Goal: Navigation & Orientation: Find specific page/section

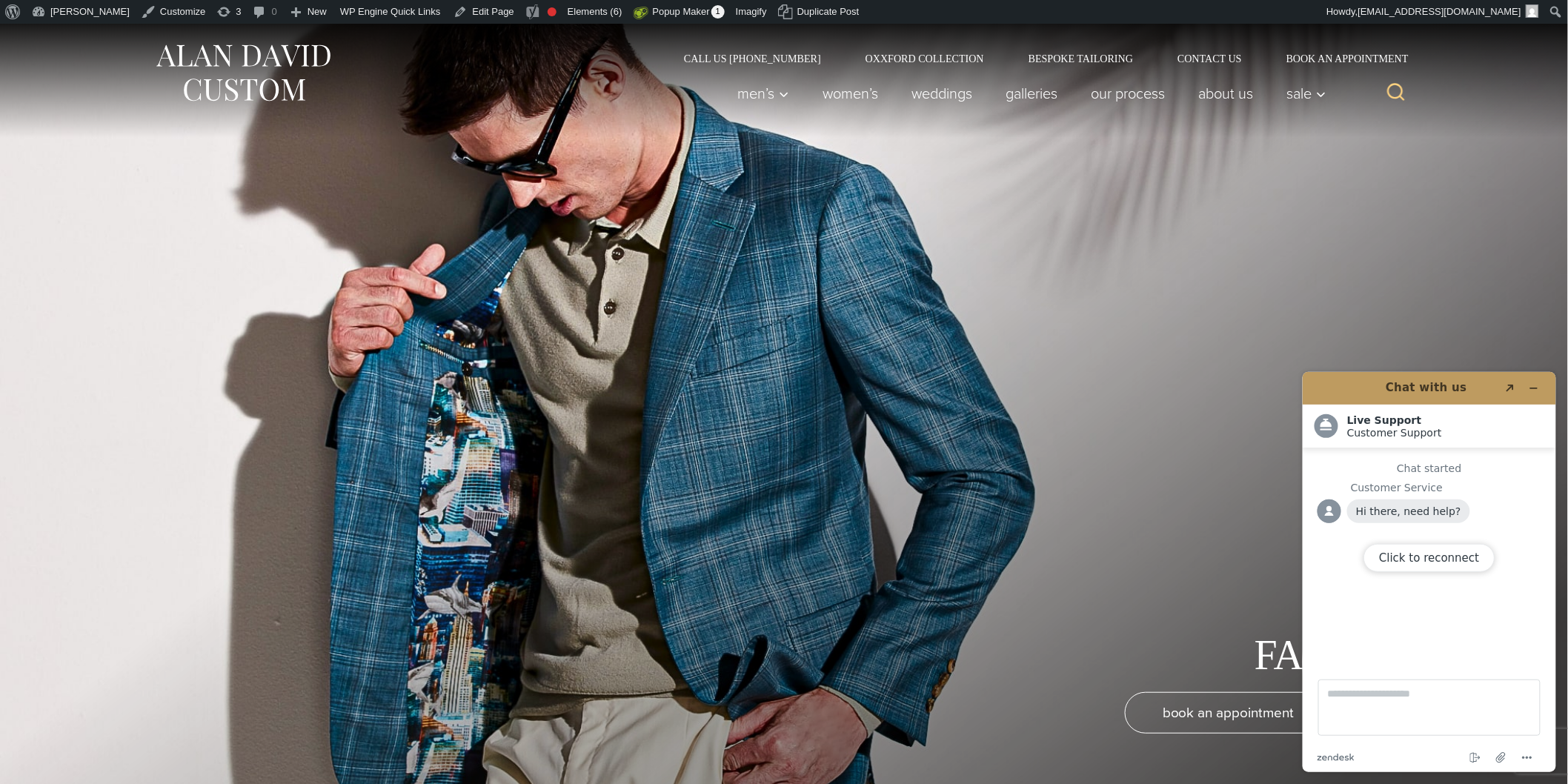
click at [1529, 390] on div "Click to reconnect" at bounding box center [1428, 571] width 253 height 400
click at [1531, 385] on div "Click to reconnect" at bounding box center [1428, 571] width 253 height 400
click at [1532, 386] on div "Click to reconnect" at bounding box center [1428, 571] width 253 height 400
click at [1408, 168] on div at bounding box center [784, 415] width 1568 height 784
click at [1203, 290] on div "FAQ book an appointment" at bounding box center [784, 415] width 1215 height 784
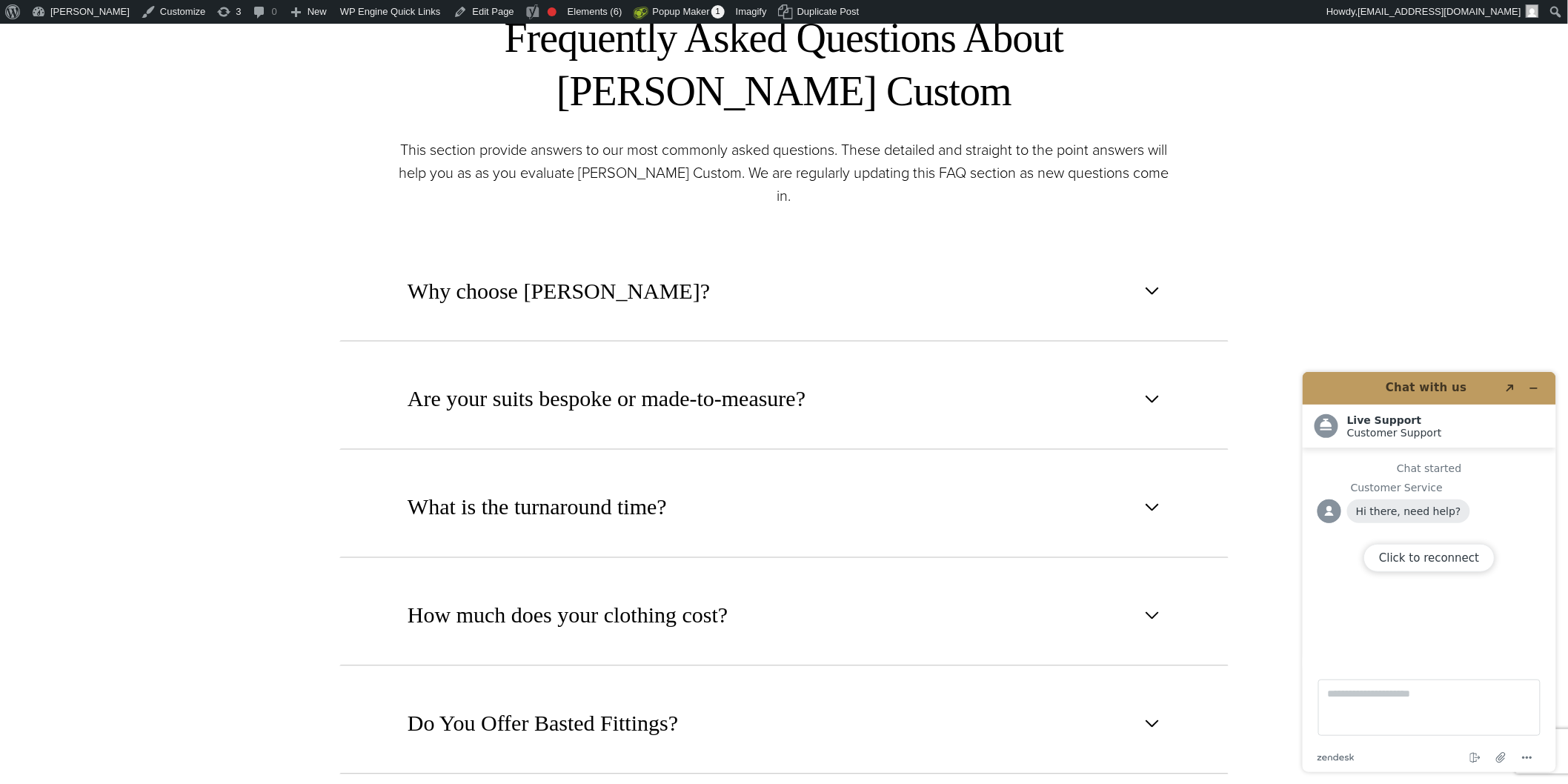
scroll to position [919, 0]
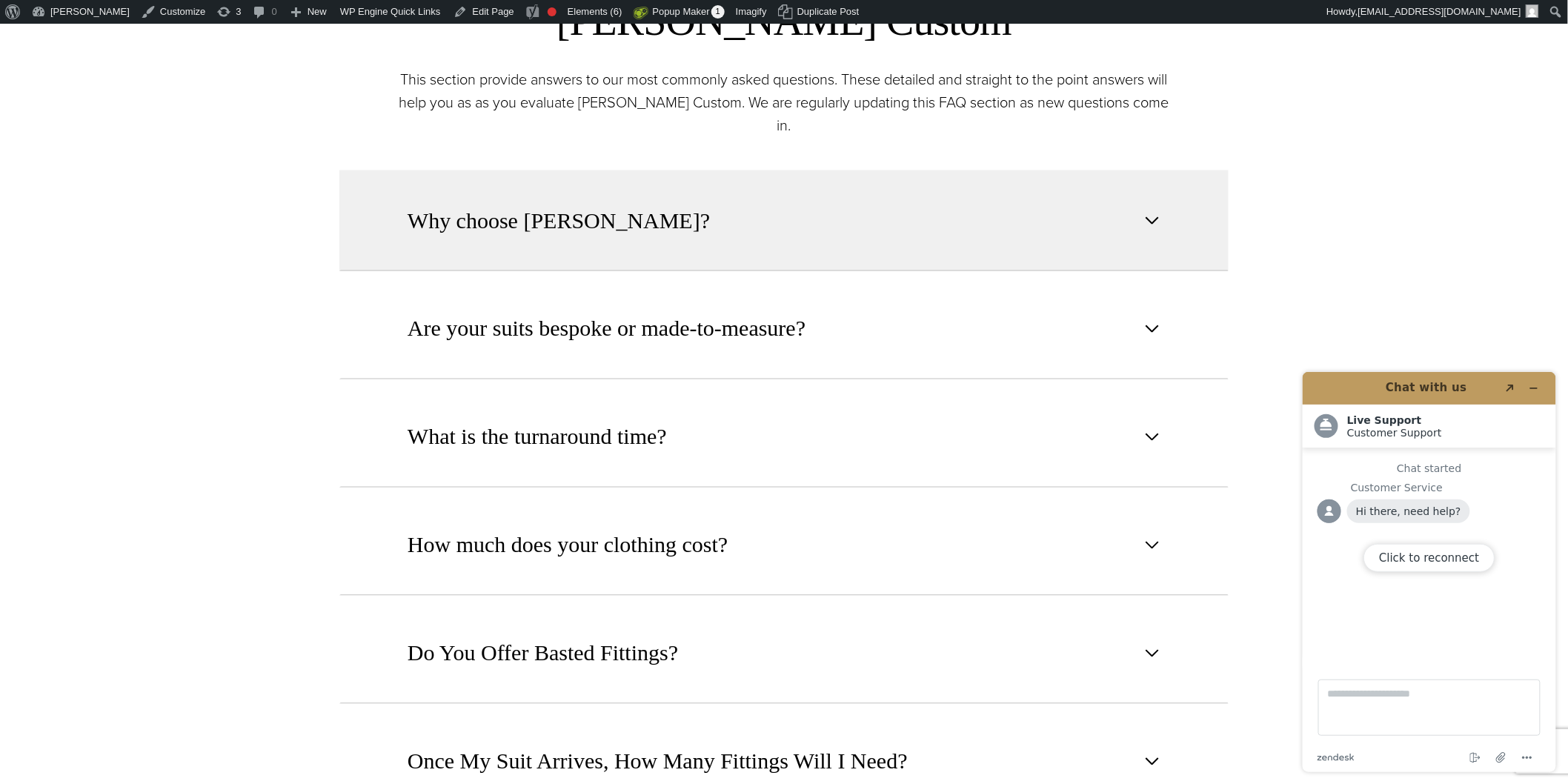
click at [1153, 212] on span "button" at bounding box center [1152, 220] width 18 height 18
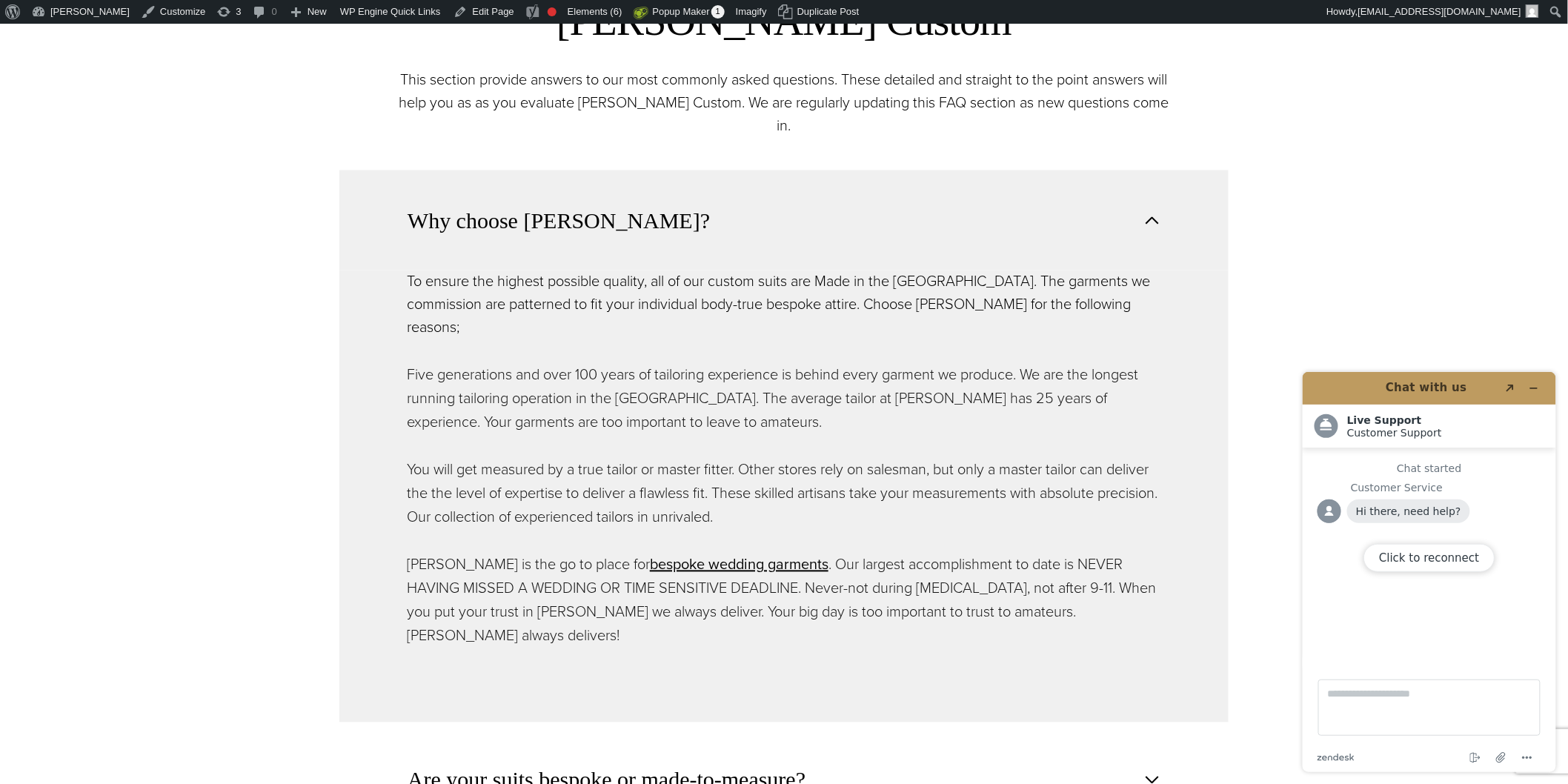
click at [1153, 212] on span "button" at bounding box center [1152, 220] width 18 height 18
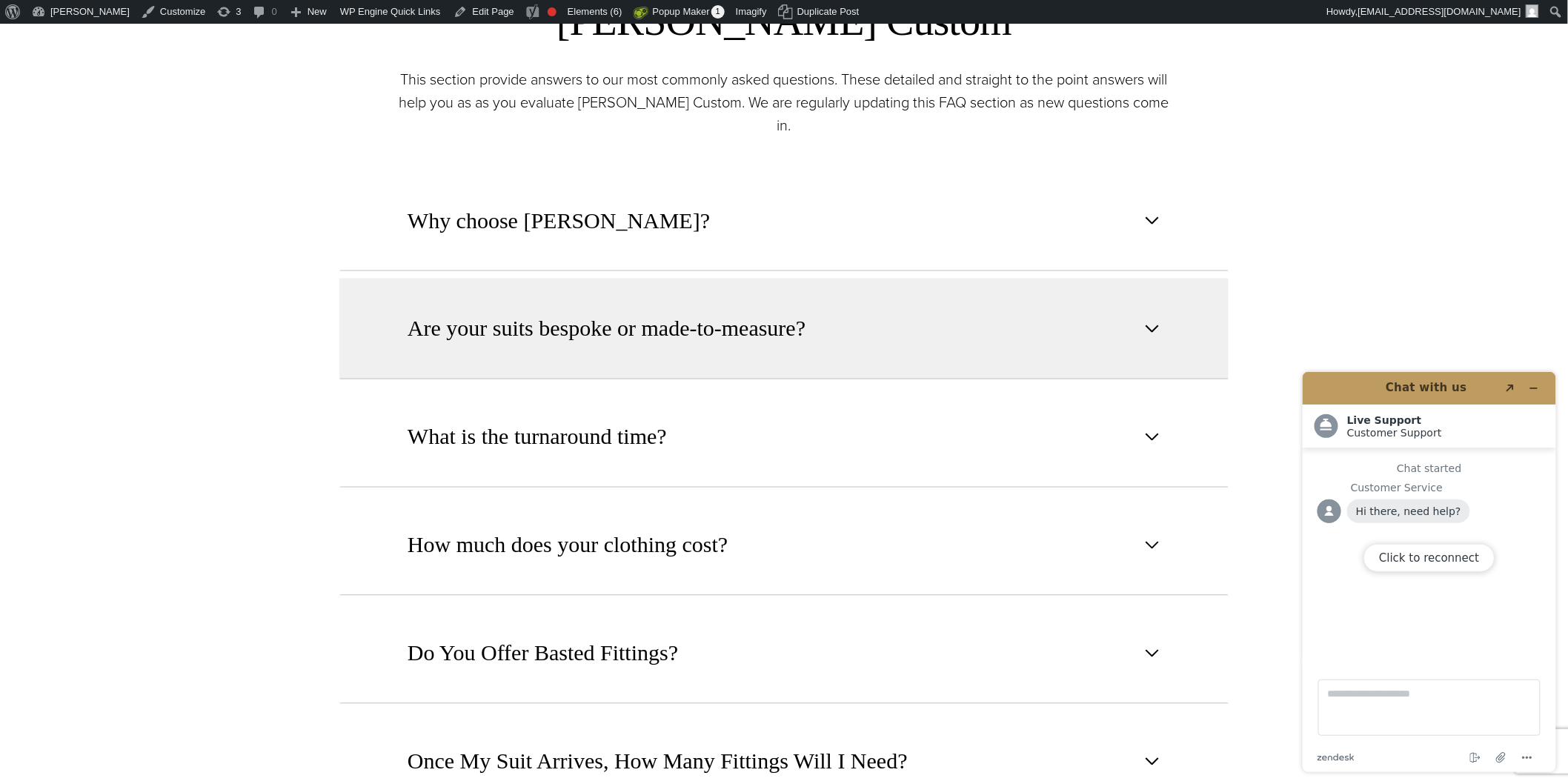
click at [1156, 320] on span "button" at bounding box center [1152, 329] width 18 height 18
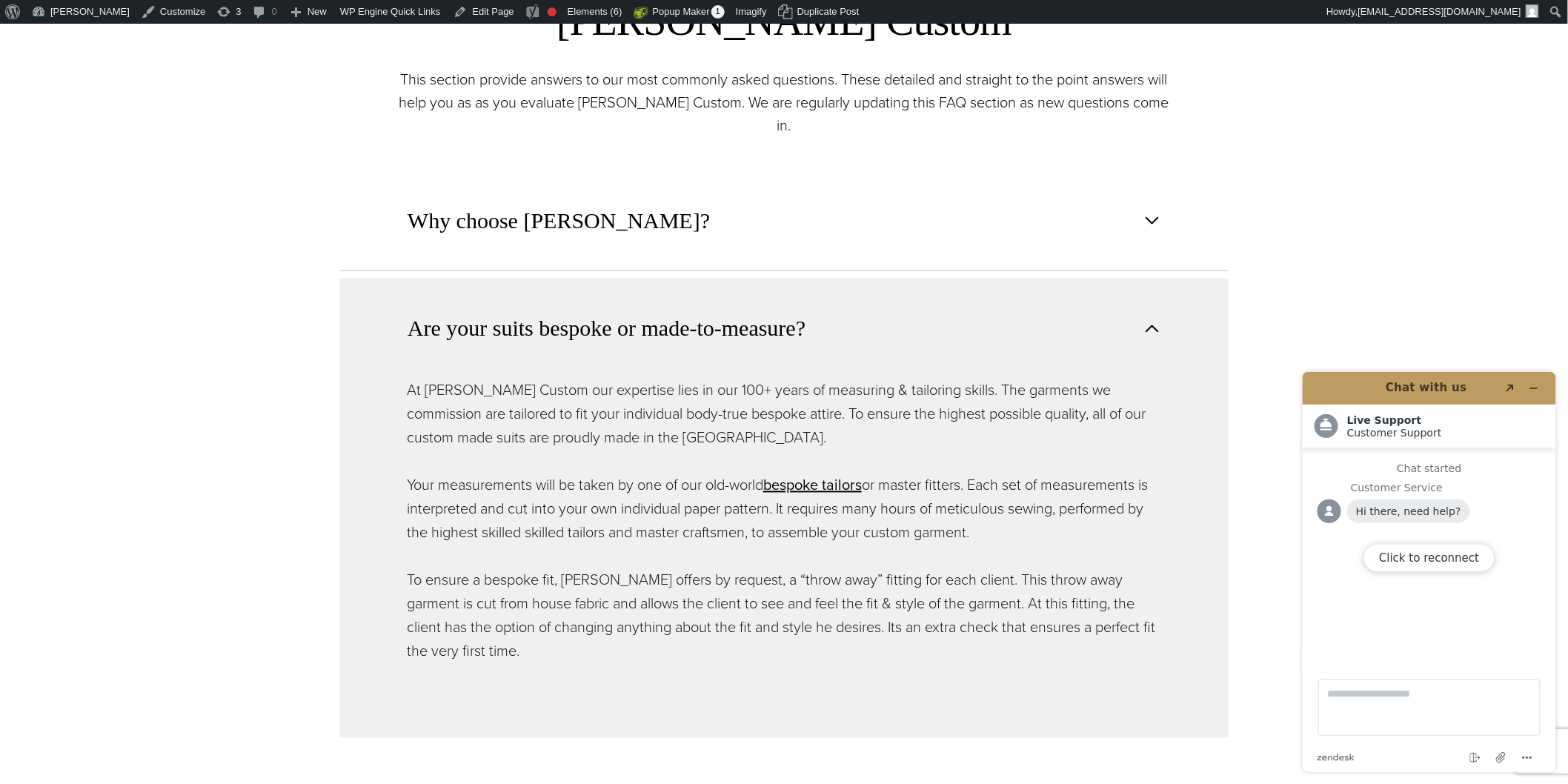
click at [1156, 320] on span "button" at bounding box center [1152, 329] width 18 height 18
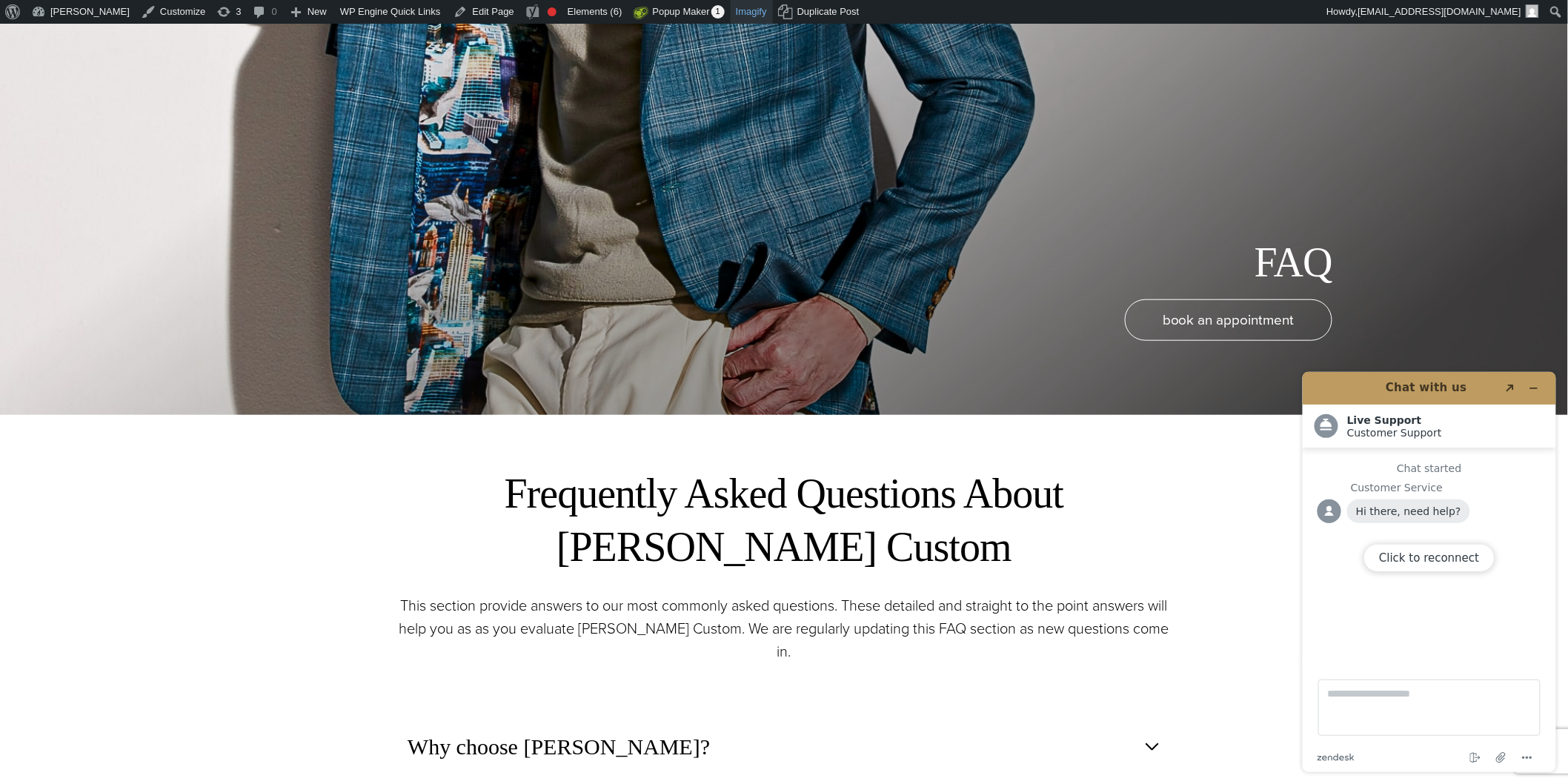
scroll to position [343, 0]
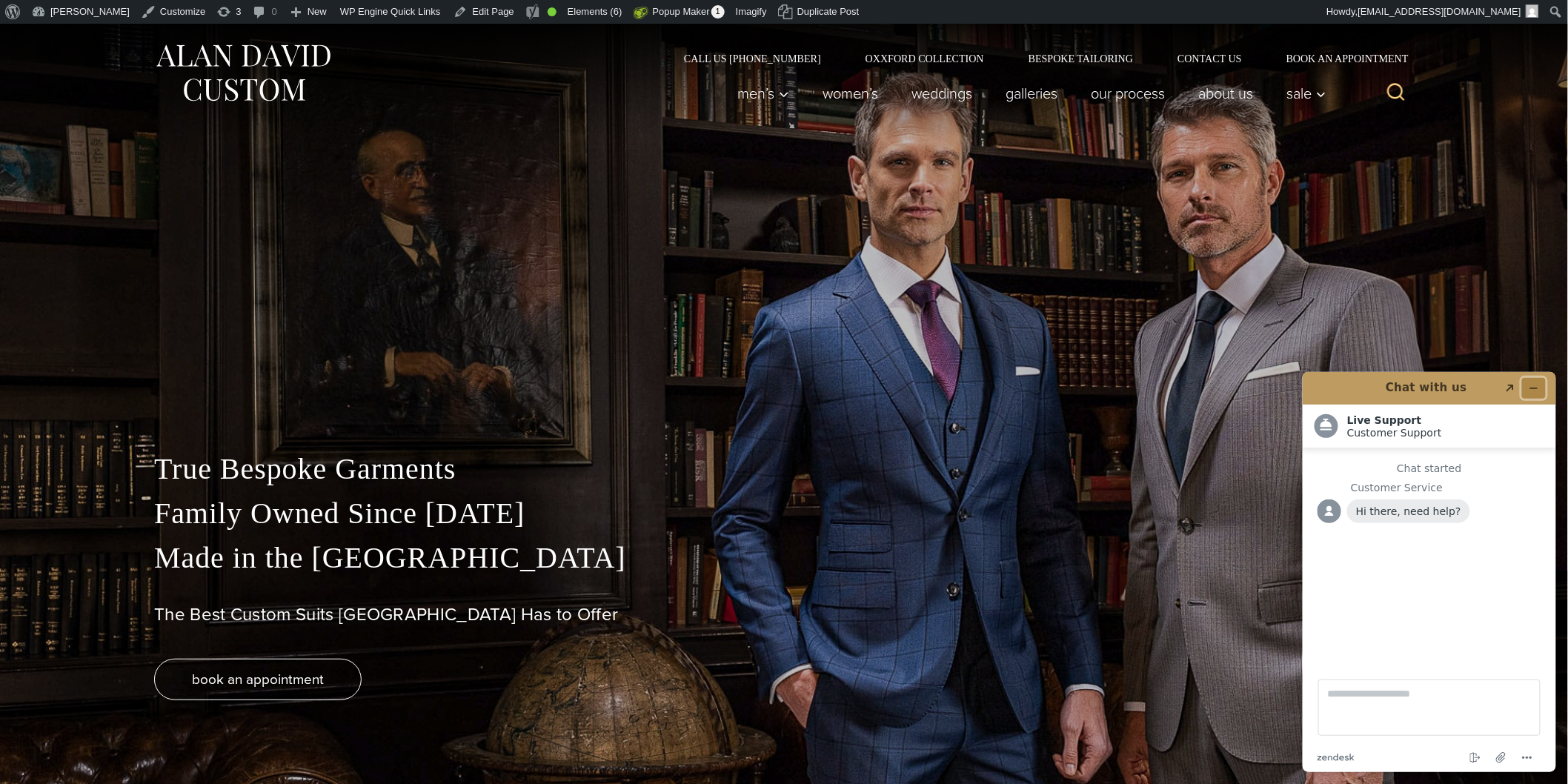
click at [1528, 386] on icon "Minimize widget" at bounding box center [1534, 388] width 11 height 11
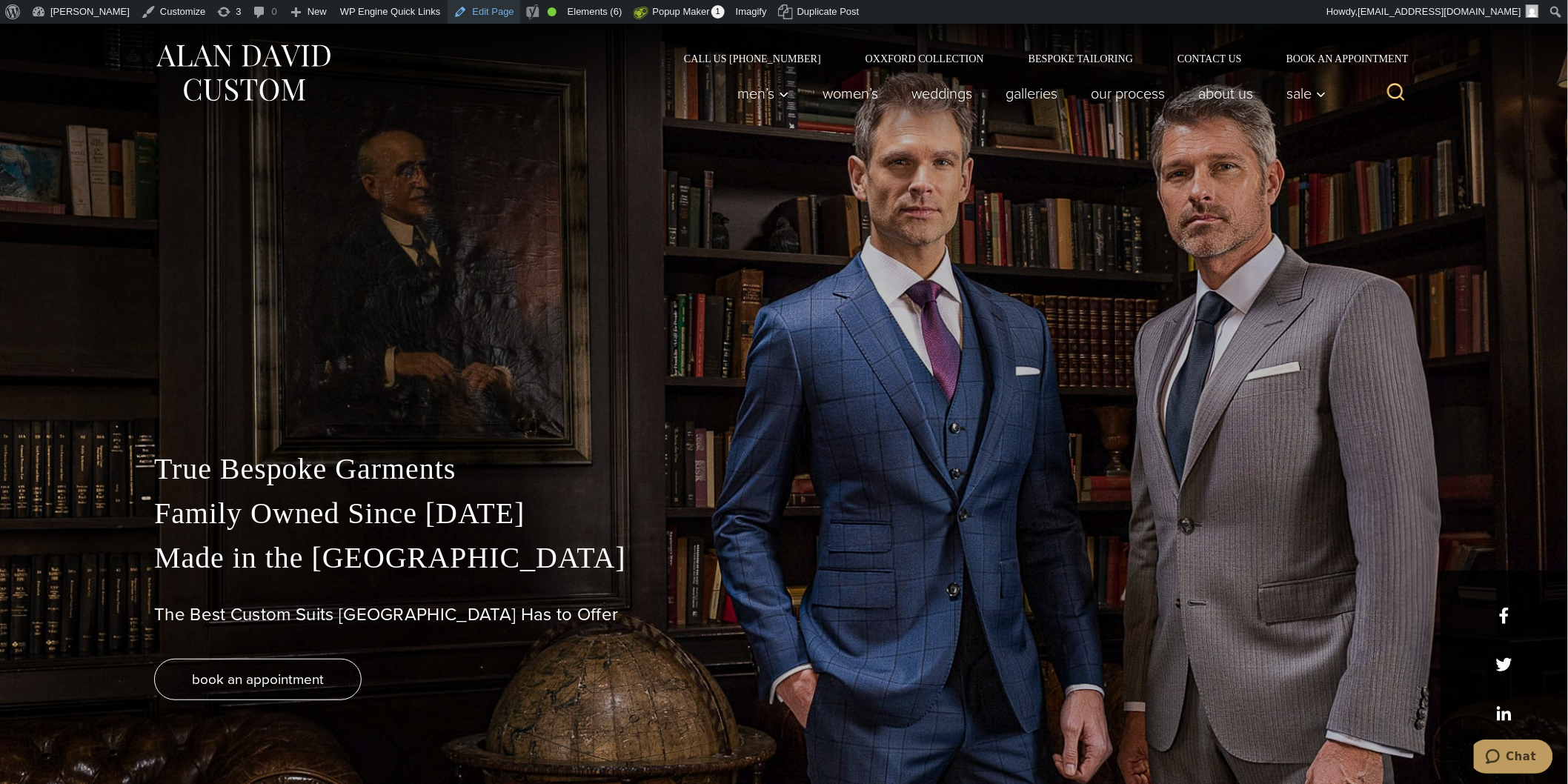
click at [451, 13] on link "Edit Page" at bounding box center [483, 11] width 72 height 24
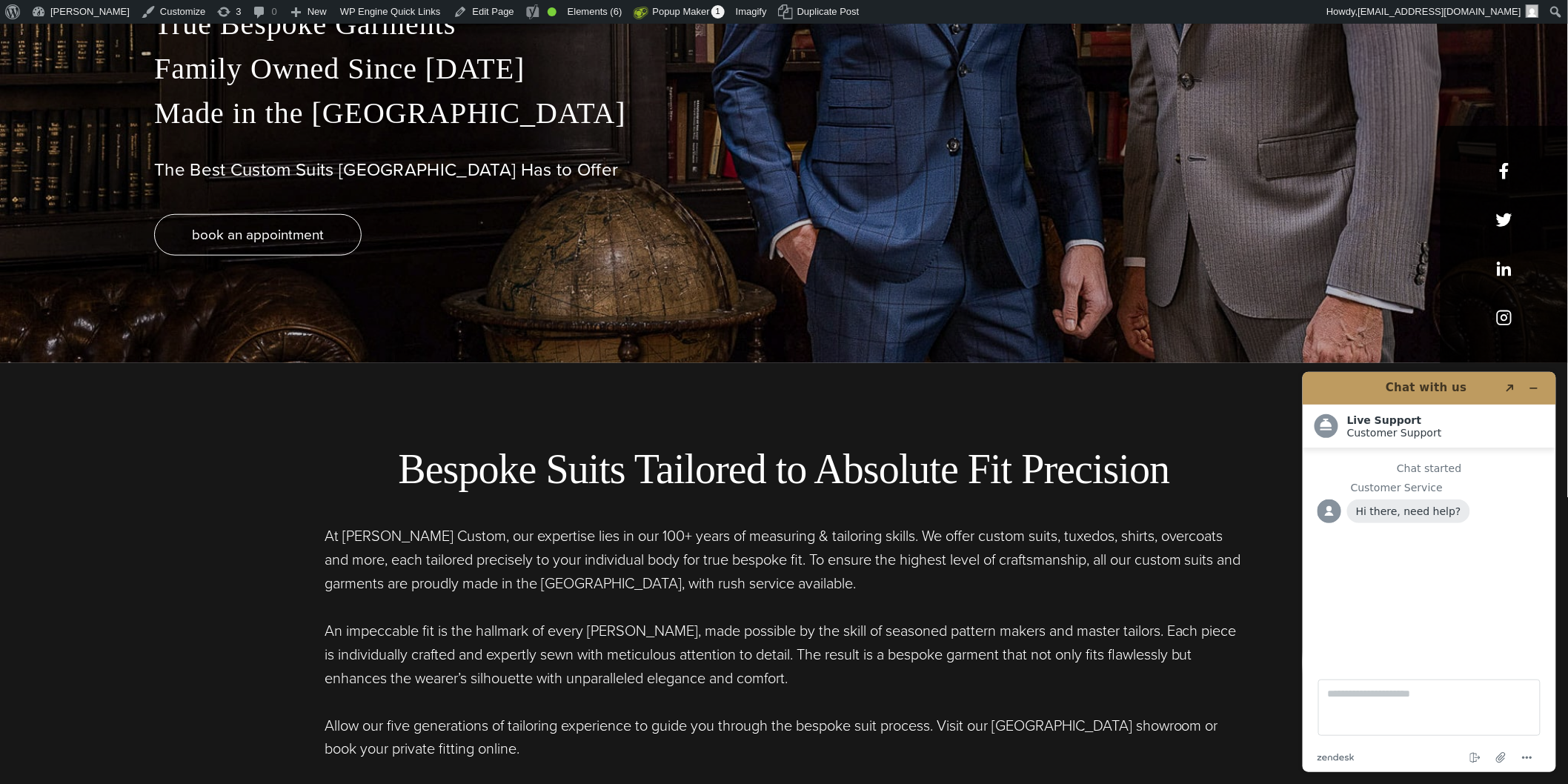
drag, startPoint x: 1579, startPoint y: 64, endPoint x: 1580, endPoint y: 86, distance: 22.0
